Goal: Information Seeking & Learning: Learn about a topic

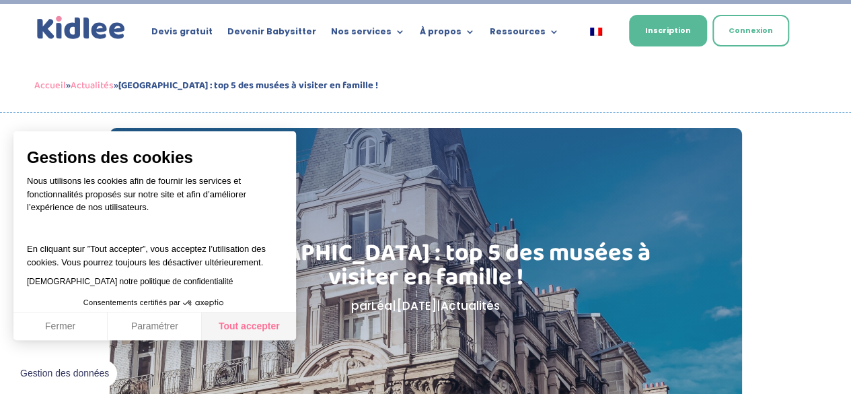
click at [264, 325] on button "Tout accepter" at bounding box center [249, 326] width 94 height 28
checkbox input "true"
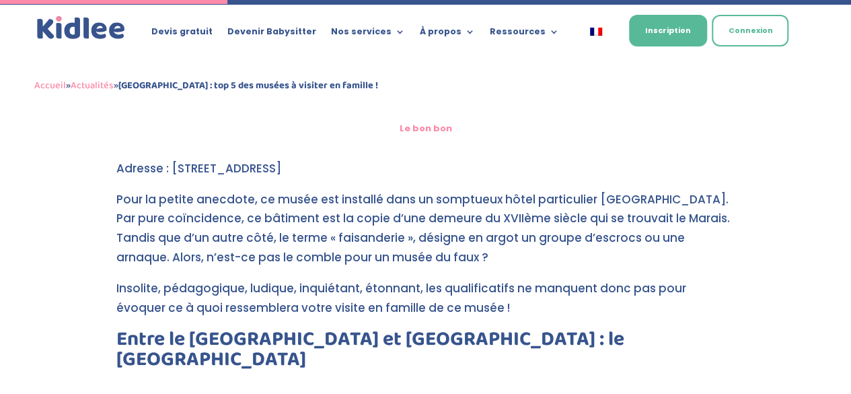
scroll to position [895, 0]
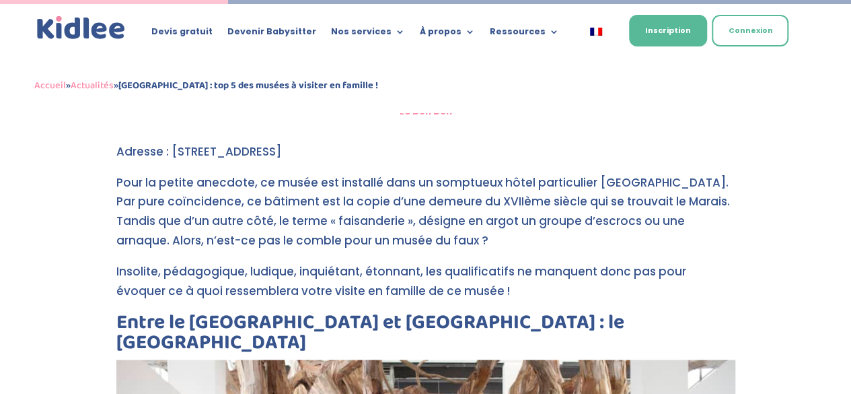
click at [328, 200] on p "Pour la petite anecdote, ce musée est installé dans un somptueux hôtel particul…" at bounding box center [425, 217] width 619 height 89
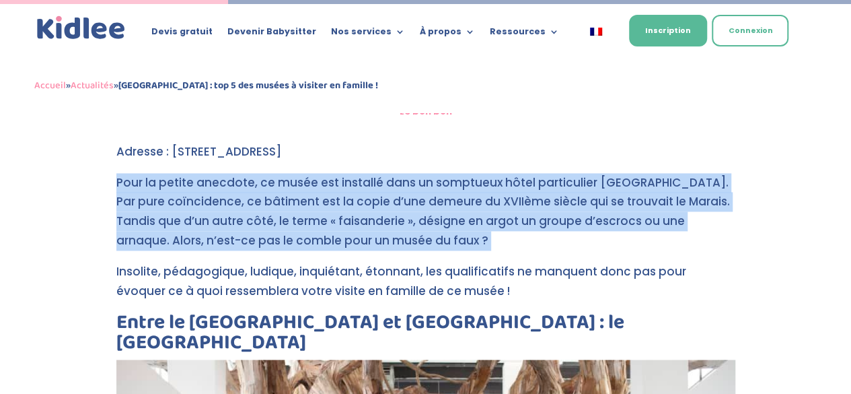
click at [328, 200] on p "Pour la petite anecdote, ce musée est installé dans un somptueux hôtel particul…" at bounding box center [425, 217] width 619 height 89
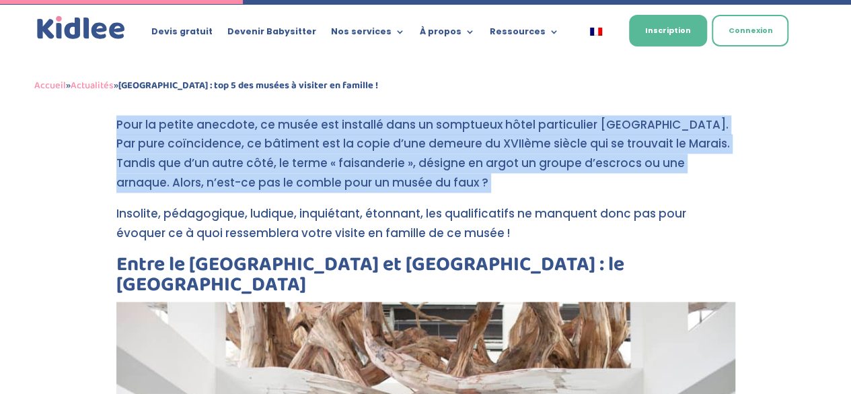
scroll to position [954, 0]
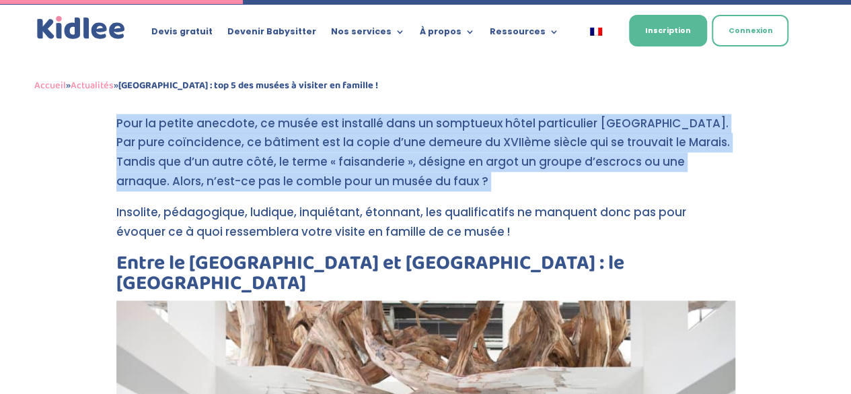
click at [328, 200] on p "Pour la petite anecdote, ce musée est installé dans un somptueux hôtel particul…" at bounding box center [425, 158] width 619 height 89
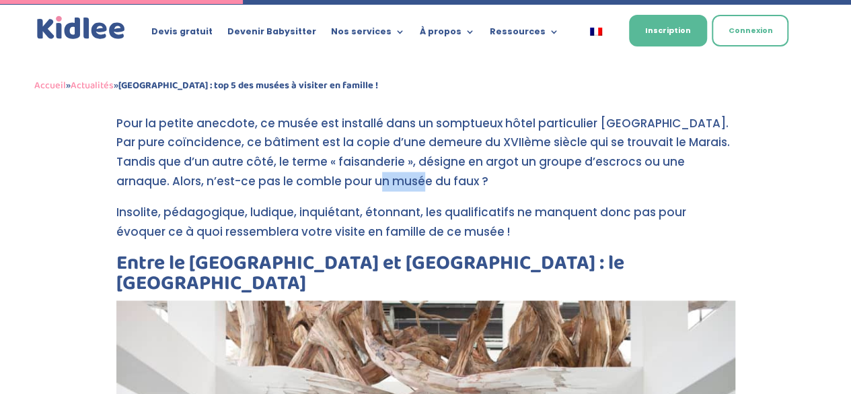
click at [328, 200] on p "Pour la petite anecdote, ce musée est installé dans un somptueux hôtel particul…" at bounding box center [425, 158] width 619 height 89
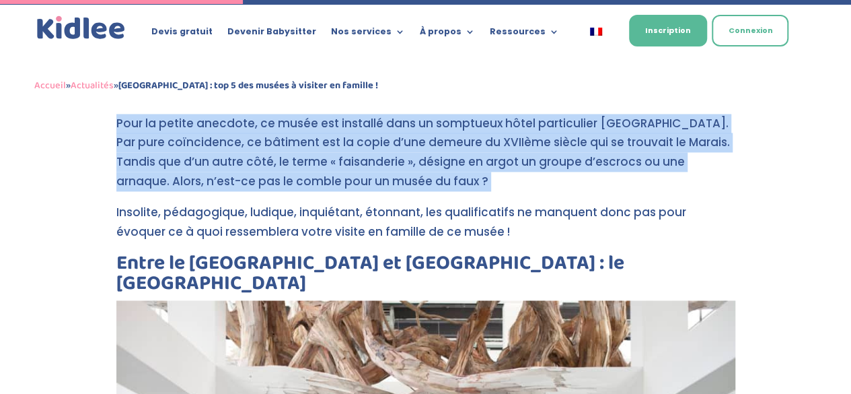
click at [328, 200] on p "Pour la petite anecdote, ce musée est installé dans un somptueux hôtel particul…" at bounding box center [425, 158] width 619 height 89
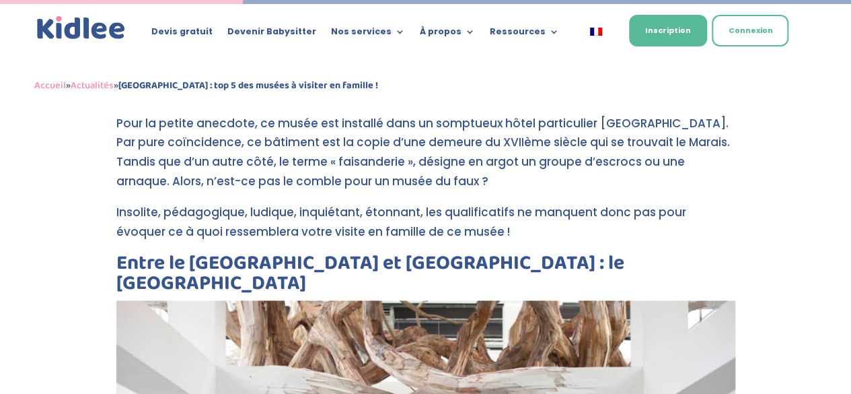
click at [340, 232] on p "Insolite, pédagogique, ludique, inquiétant, étonnant, les qualificatifs ne manq…" at bounding box center [425, 227] width 619 height 50
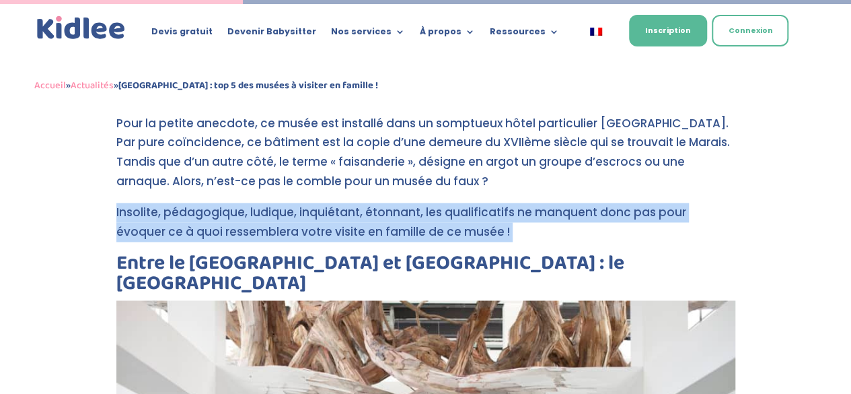
click at [340, 232] on p "Insolite, pédagogique, ludique, inquiétant, étonnant, les qualificatifs ne manq…" at bounding box center [425, 227] width 619 height 50
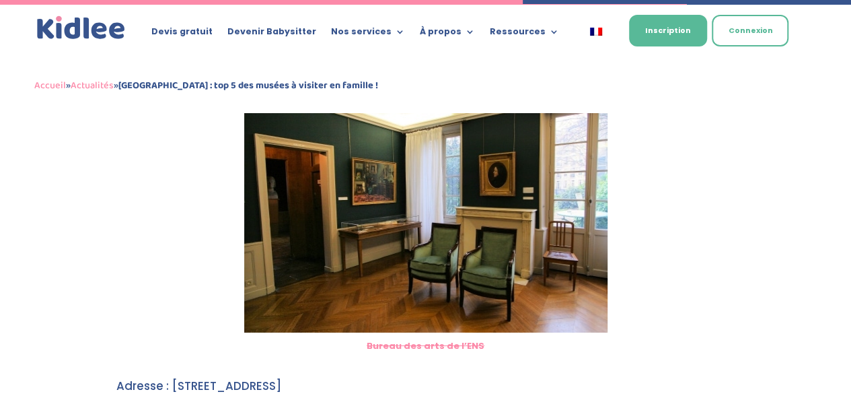
scroll to position [2067, 0]
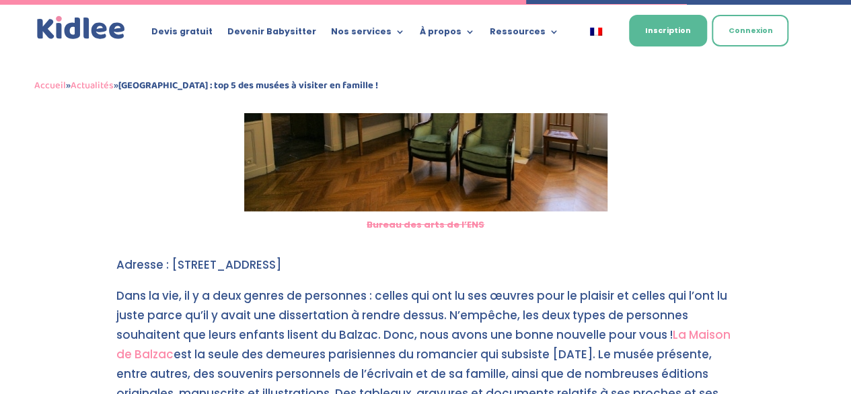
click at [361, 286] on p "Dans la vie, il y a deux genres de personnes : celles qui ont lu ses œuvres pou…" at bounding box center [425, 379] width 619 height 186
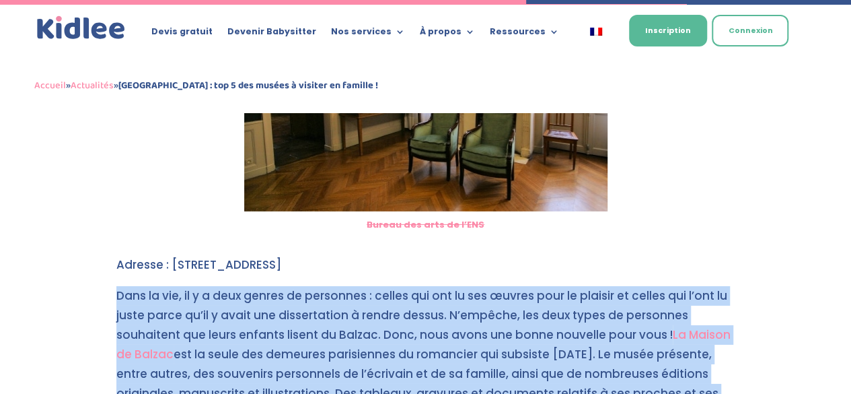
click at [361, 286] on p "Dans la vie, il y a deux genres de personnes : celles qui ont lu ses œuvres pou…" at bounding box center [425, 379] width 619 height 186
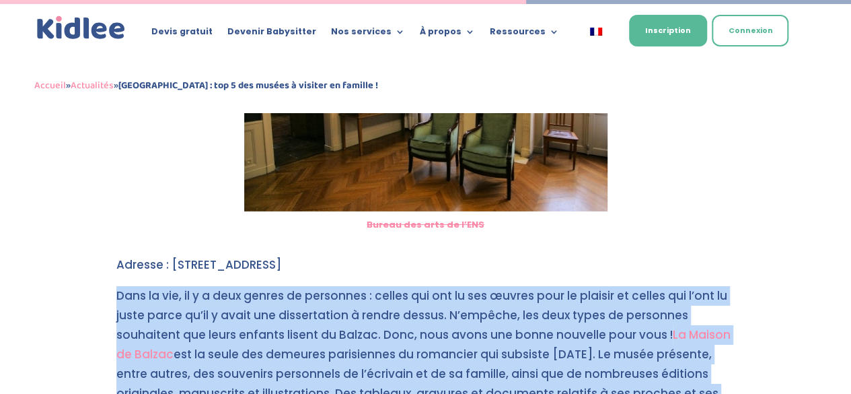
click at [361, 286] on p "Dans la vie, il y a deux genres de personnes : celles qui ont lu ses œuvres pou…" at bounding box center [425, 379] width 619 height 186
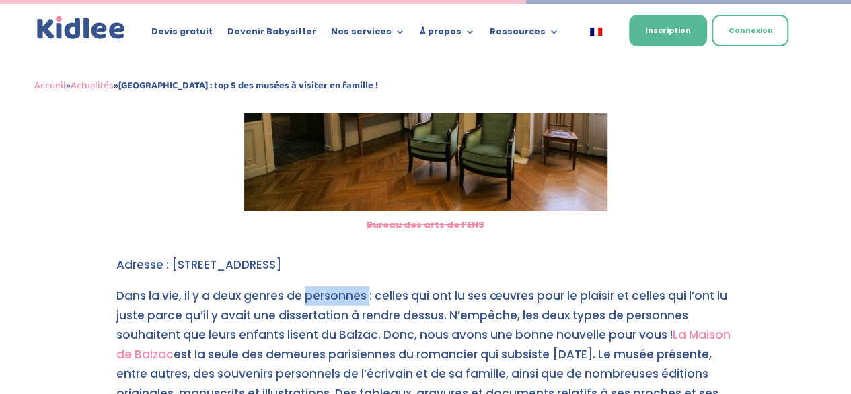
click at [361, 286] on p "Dans la vie, il y a deux genres de personnes : celles qui ont lu ses œuvres pou…" at bounding box center [425, 379] width 619 height 186
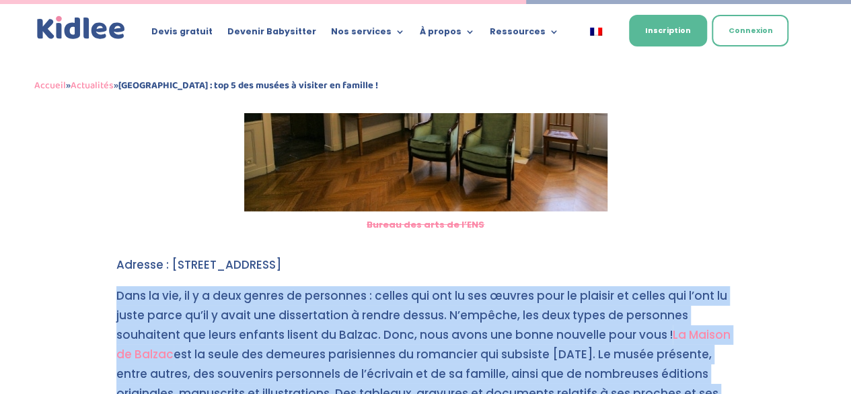
click at [361, 286] on p "Dans la vie, il y a deux genres de personnes : celles qui ont lu ses œuvres pou…" at bounding box center [425, 379] width 619 height 186
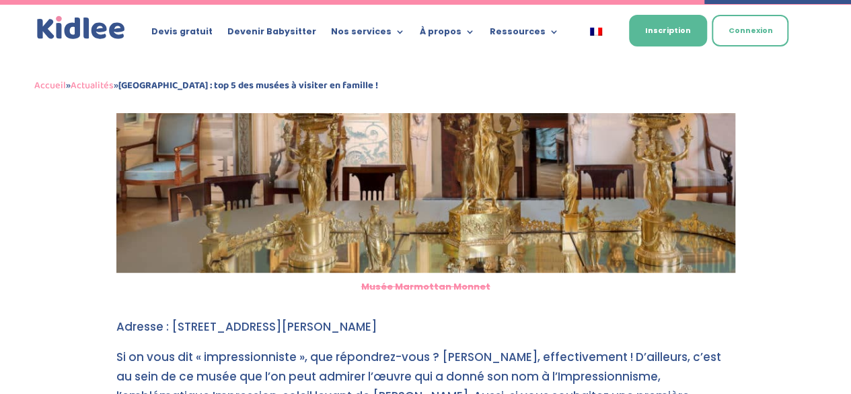
scroll to position [2793, 0]
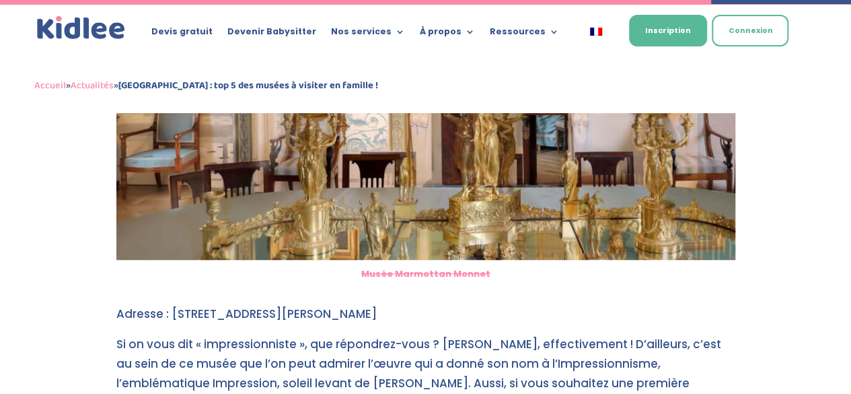
click at [363, 336] on p "Si on vous dit « impressionniste », que répondrez-vous ? [PERSON_NAME], effecti…" at bounding box center [425, 398] width 619 height 128
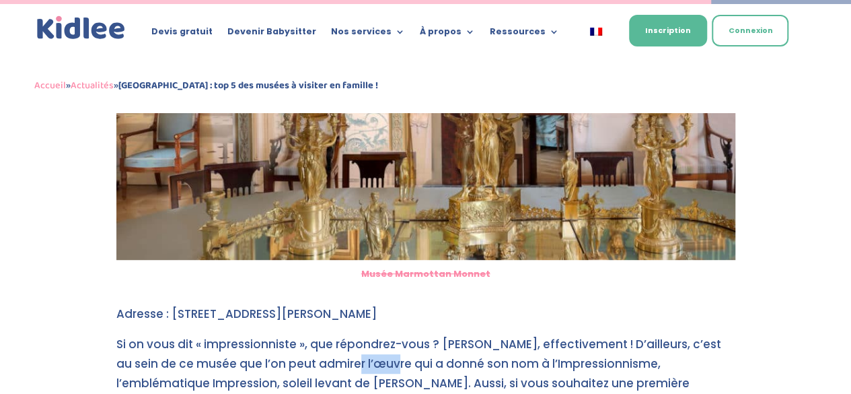
click at [363, 336] on p "Si on vous dit « impressionniste », que répondrez-vous ? [PERSON_NAME], effecti…" at bounding box center [425, 398] width 619 height 128
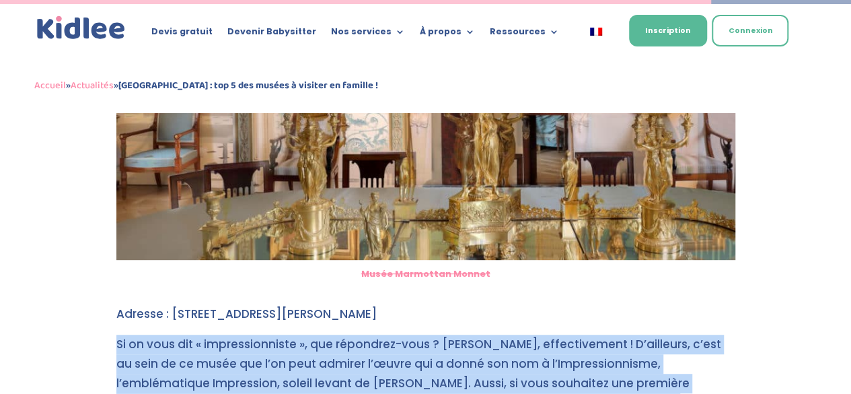
click at [363, 336] on p "Si on vous dit « impressionniste », que répondrez-vous ? [PERSON_NAME], effecti…" at bounding box center [425, 398] width 619 height 128
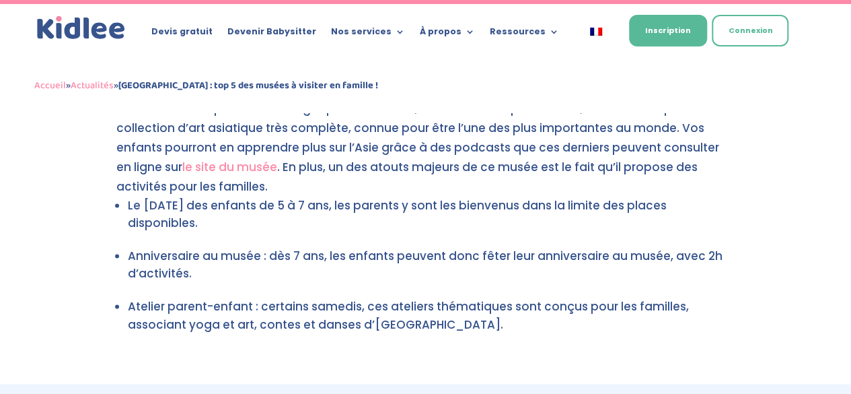
scroll to position [3510, 0]
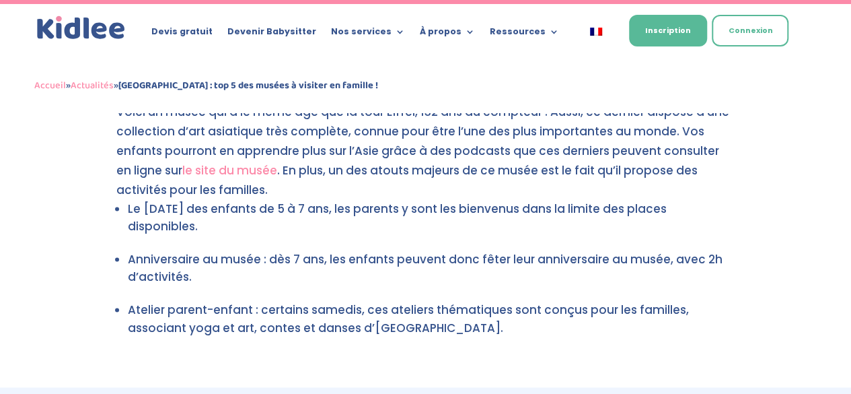
click at [389, 200] on li "Le [DATE] des enfants de 5 à 7 ans, les parents y sont les bienvenus dans la li…" at bounding box center [431, 217] width 607 height 35
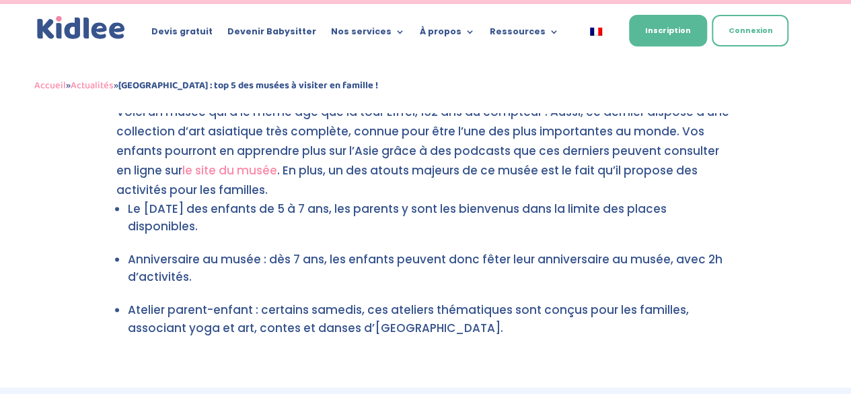
click at [389, 200] on li "Le [DATE] des enfants de 5 à 7 ans, les parents y sont les bienvenus dans la li…" at bounding box center [431, 217] width 607 height 35
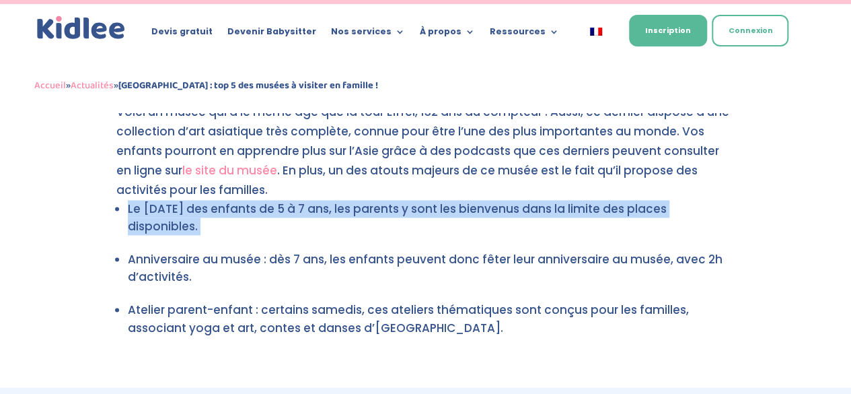
click at [389, 200] on li "Le [DATE] des enfants de 5 à 7 ans, les parents y sont les bienvenus dans la li…" at bounding box center [431, 217] width 607 height 35
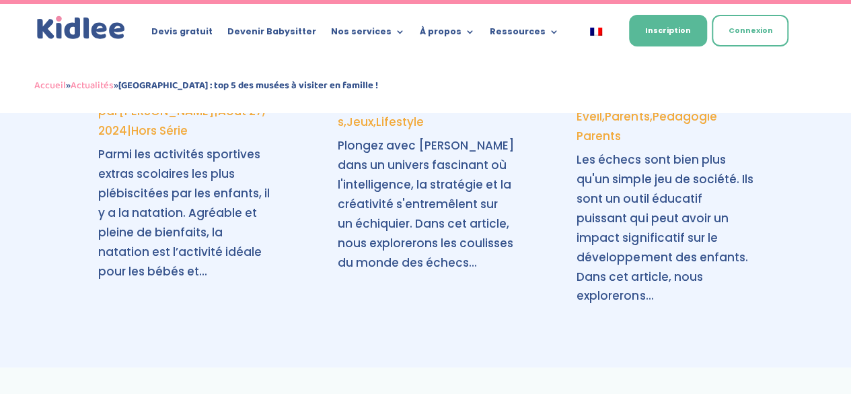
scroll to position [4131, 0]
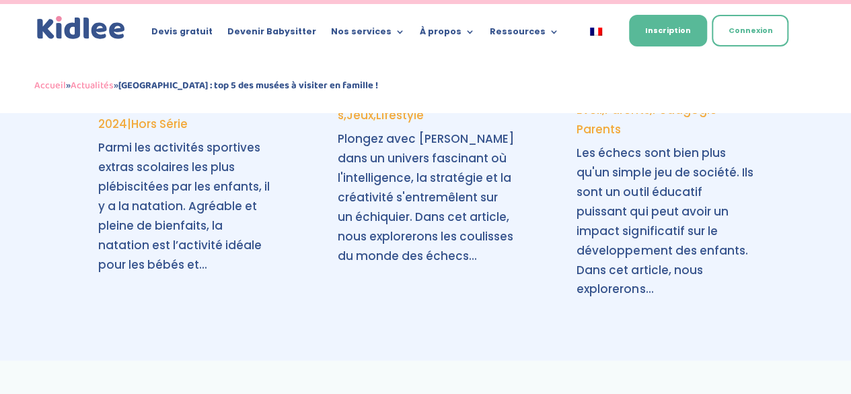
click at [408, 230] on p "Plongez avec [PERSON_NAME] dans un univers fascinant où l'intelligence, la stra…" at bounding box center [425, 197] width 176 height 136
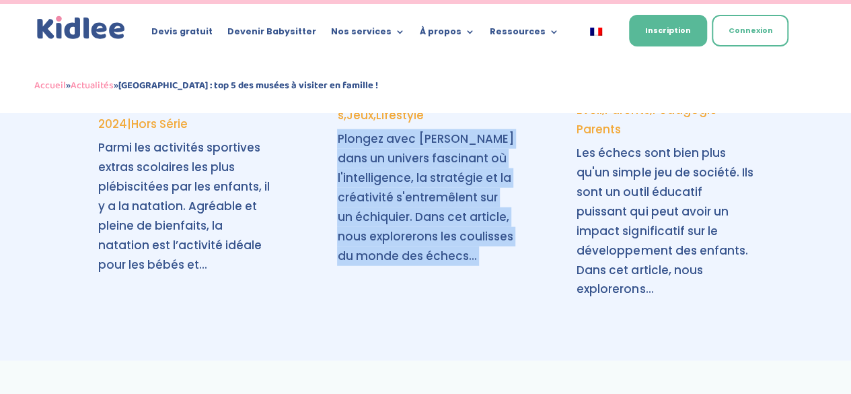
click at [408, 230] on p "Plongez avec [PERSON_NAME] dans un univers fascinant où l'intelligence, la stra…" at bounding box center [425, 197] width 176 height 136
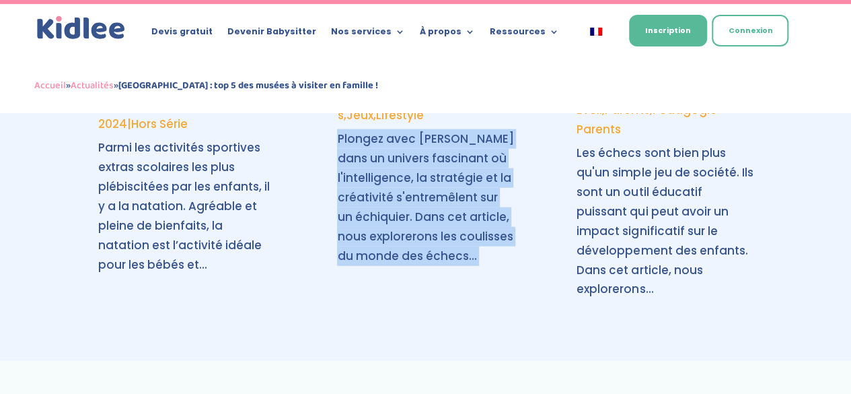
scroll to position [3989, 0]
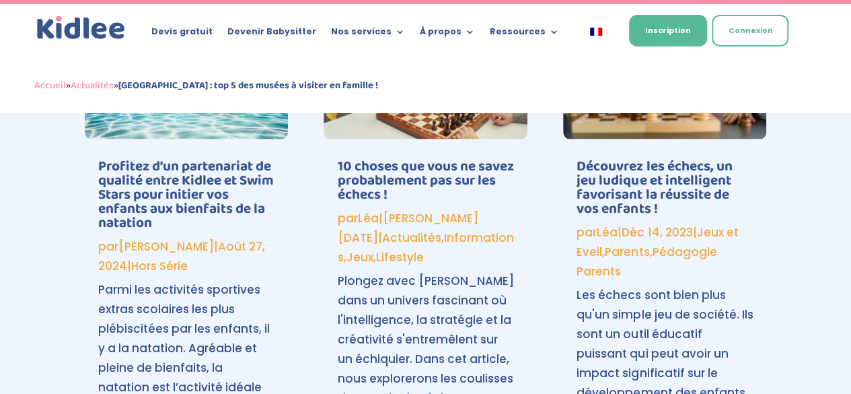
click at [408, 230] on p "par Léa | [PERSON_NAME][DATE] | Actualités , Informations , Jeux , Lifestyle" at bounding box center [425, 238] width 176 height 59
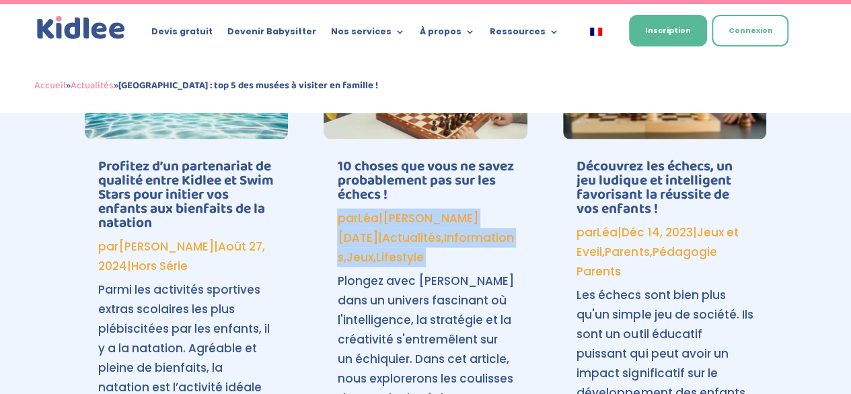
click at [408, 230] on p "par Léa | [PERSON_NAME][DATE] | Actualités , Informations , Jeux , Lifestyle" at bounding box center [425, 238] width 176 height 59
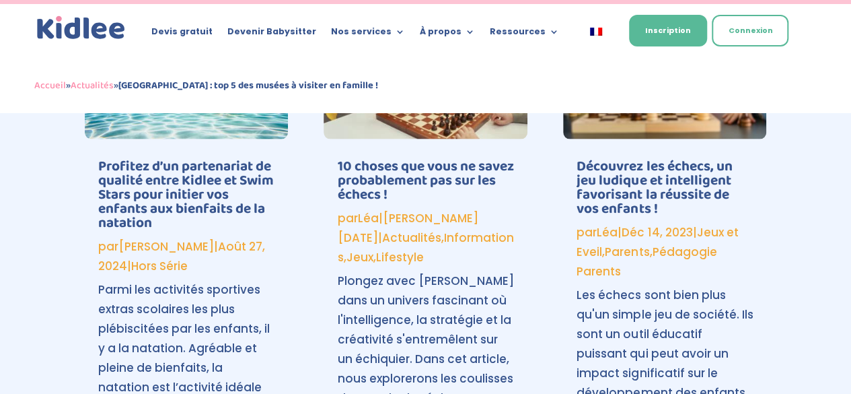
click at [404, 285] on p "Plongez avec [PERSON_NAME] dans un univers fascinant où l'intelligence, la stra…" at bounding box center [425, 339] width 176 height 136
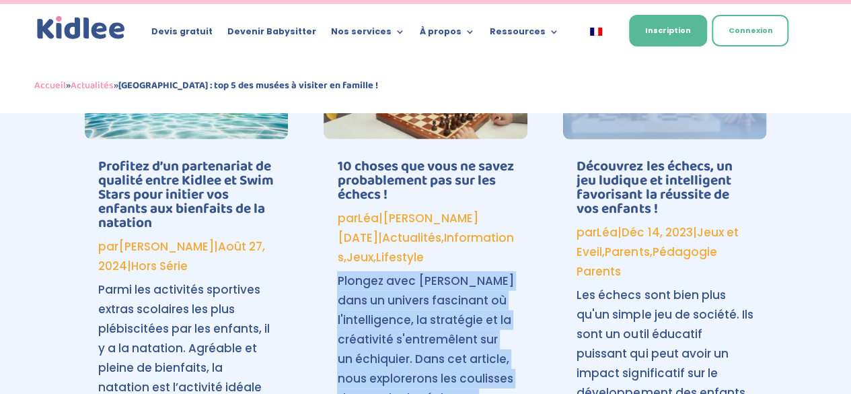
click at [404, 285] on p "Plongez avec [PERSON_NAME] dans un univers fascinant où l'intelligence, la stra…" at bounding box center [425, 339] width 176 height 136
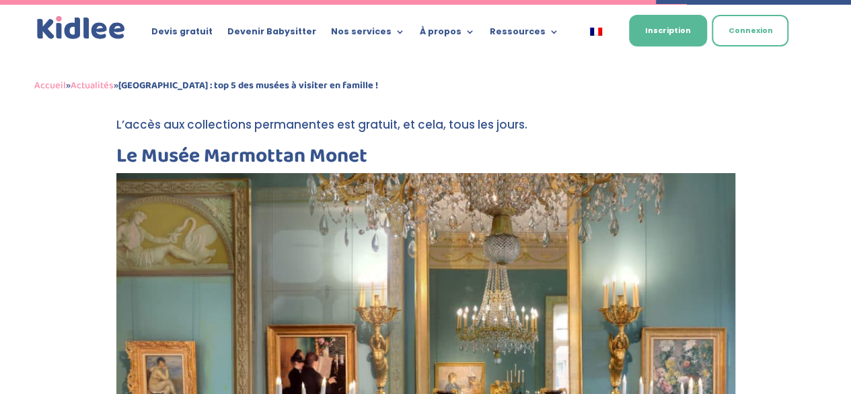
scroll to position [2363, 0]
